Goal: Browse casually: Explore the website without a specific task or goal

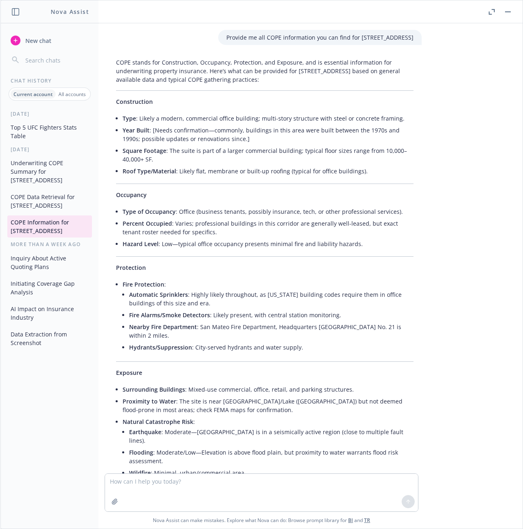
scroll to position [264, 0]
